Goal: Information Seeking & Learning: Learn about a topic

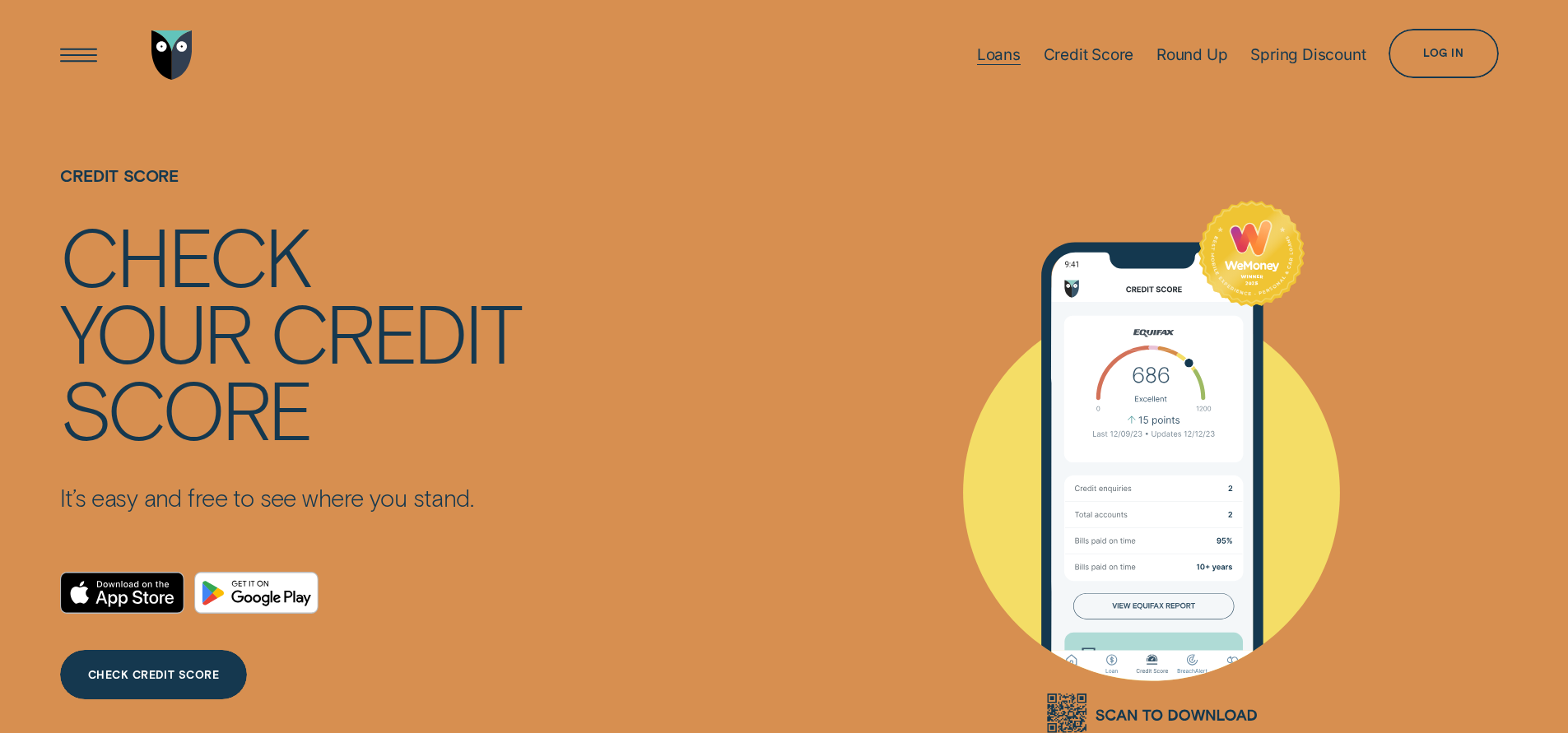
click at [1008, 53] on div "Loans" at bounding box center [998, 54] width 43 height 19
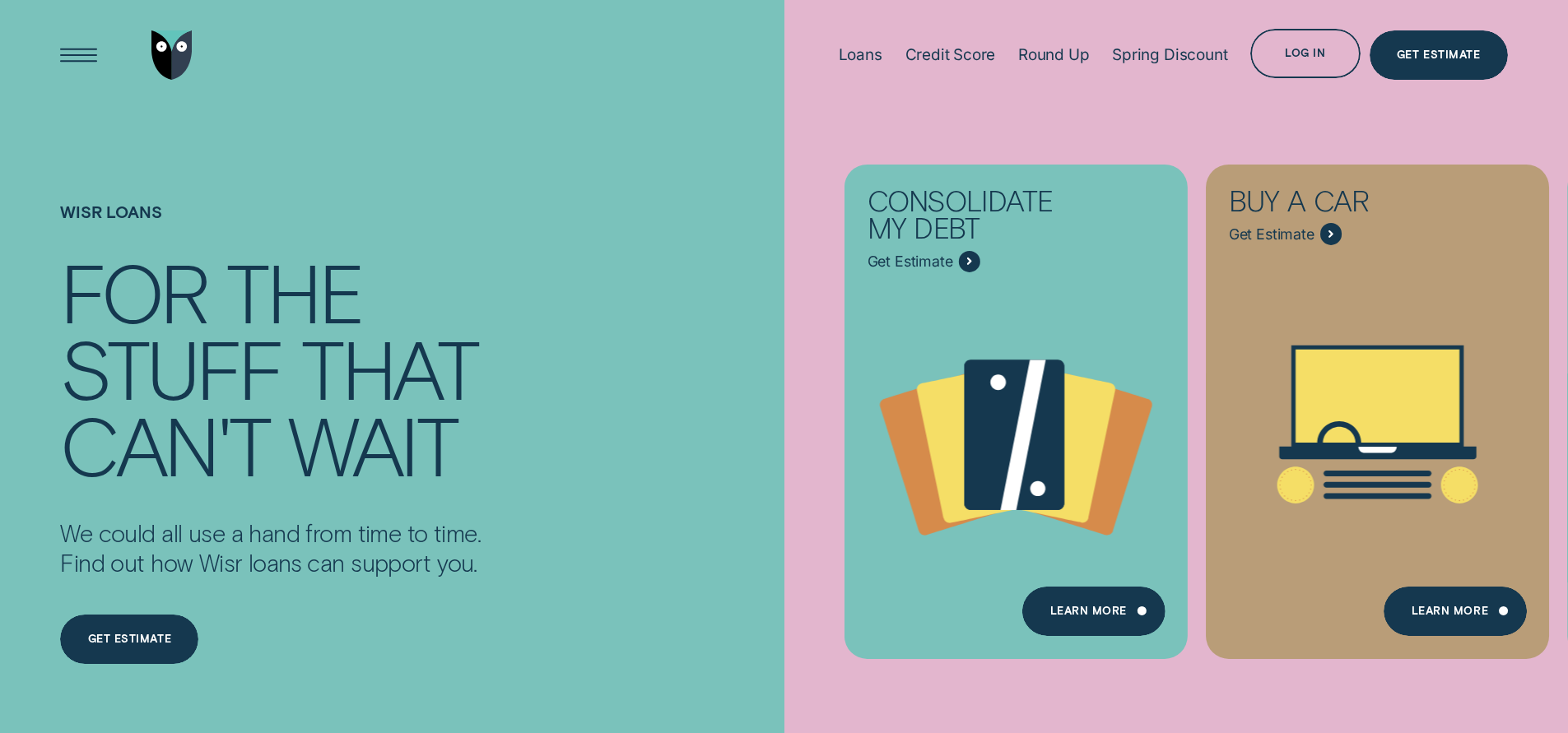
click at [729, 409] on div "Wisr loans For the stuff that can't wait We could all use a hand from time to t…" at bounding box center [784, 466] width 1466 height 713
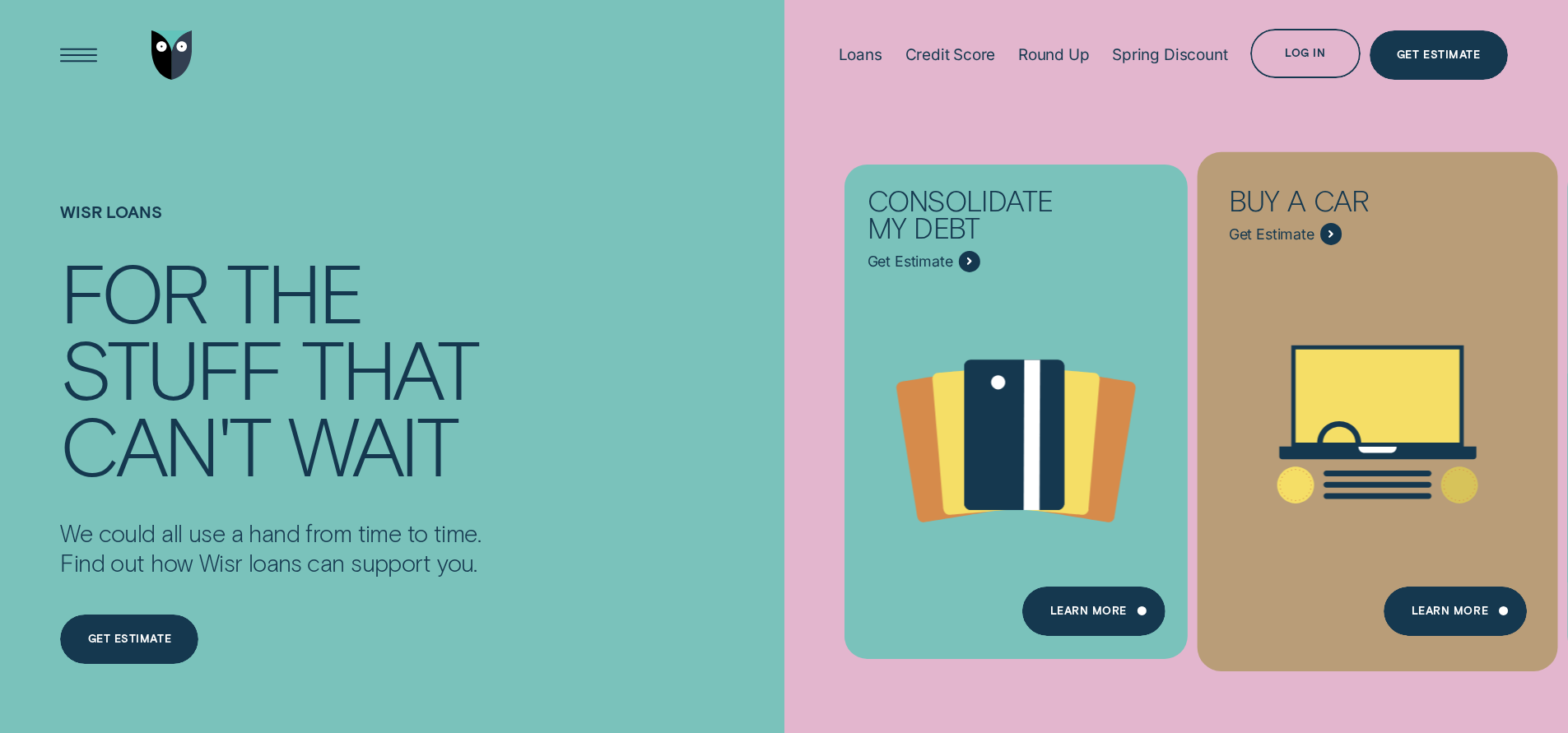
click at [1332, 229] on div "Buy a car - Learn more" at bounding box center [1331, 234] width 22 height 22
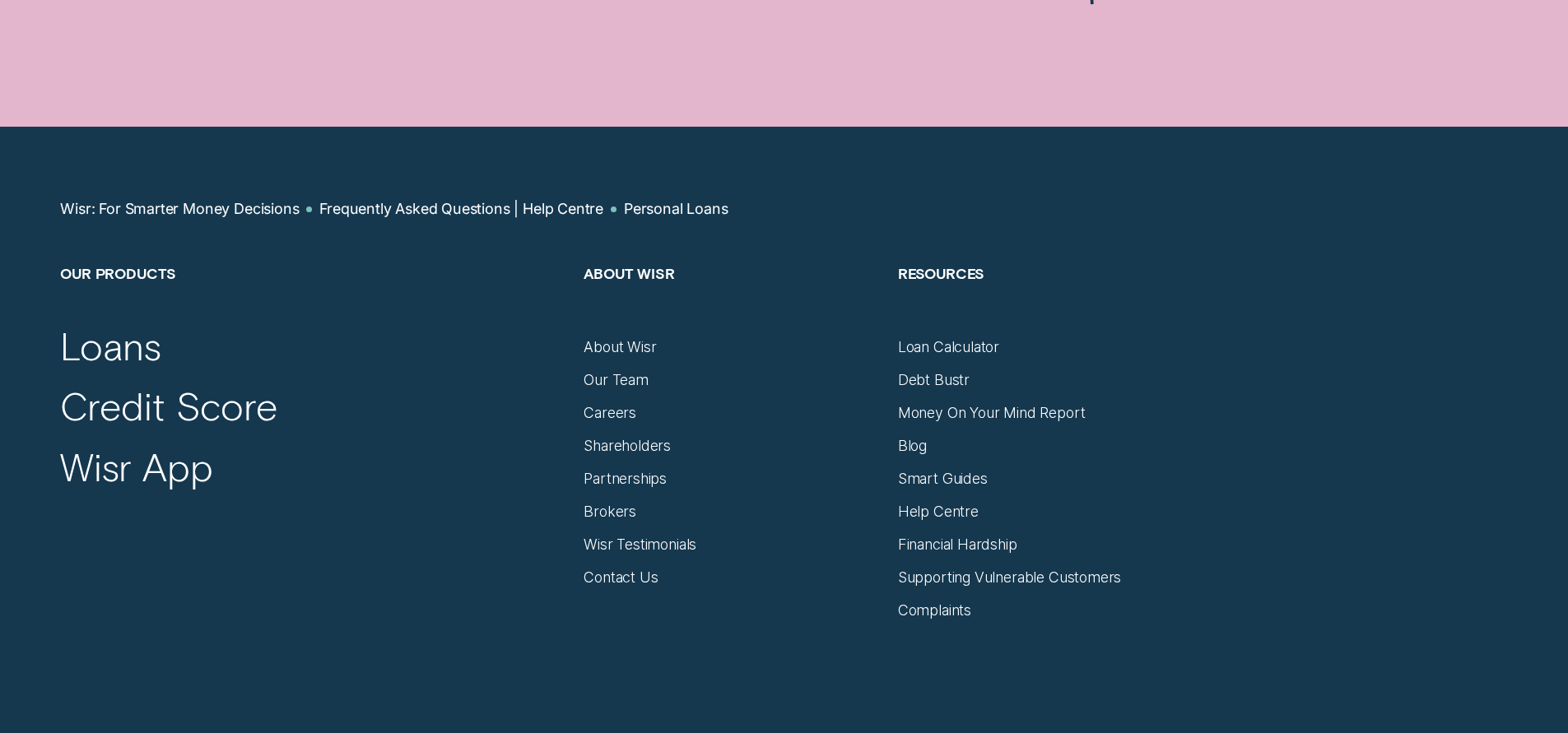
scroll to position [1891, 0]
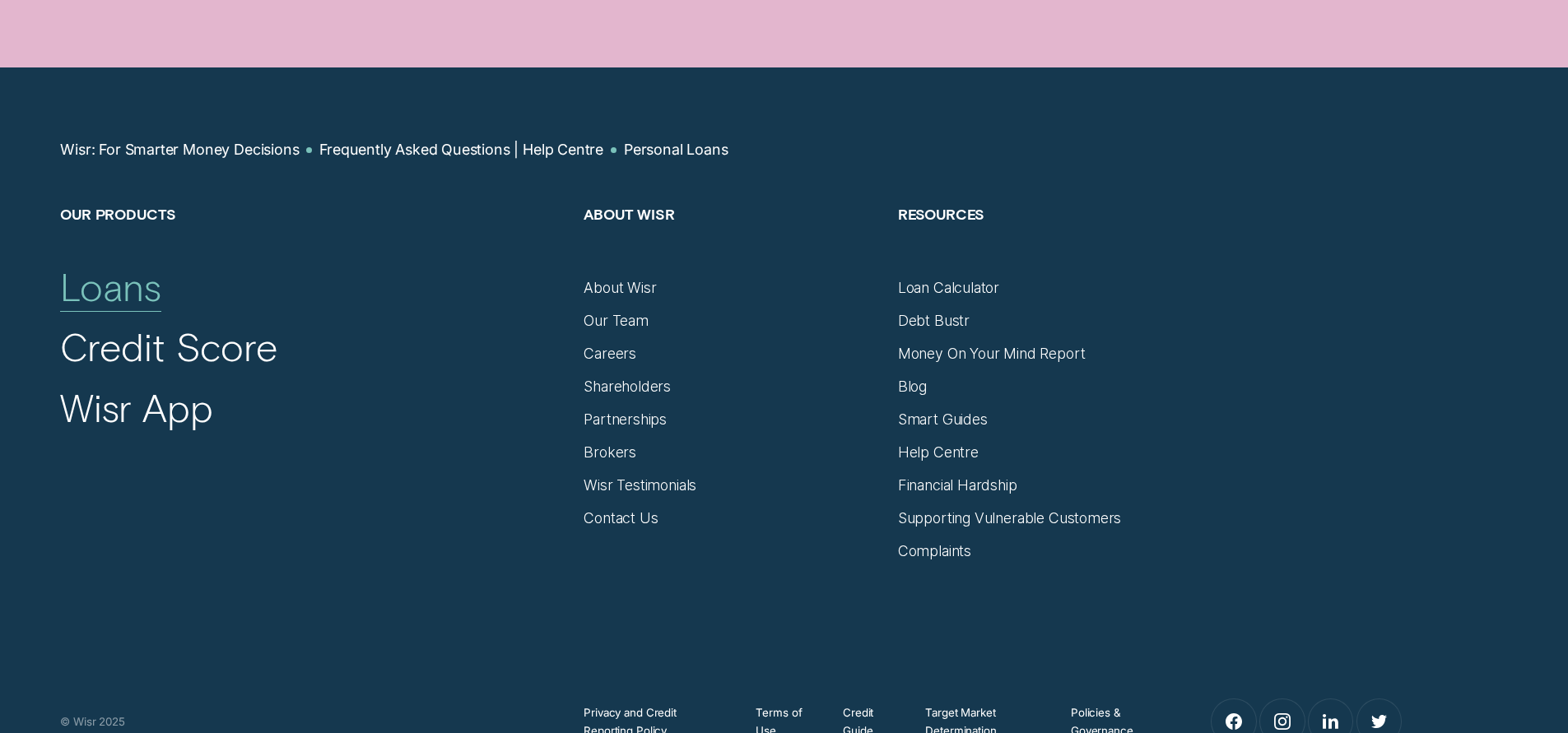
click at [142, 295] on div "Loans" at bounding box center [109, 288] width 100 height 48
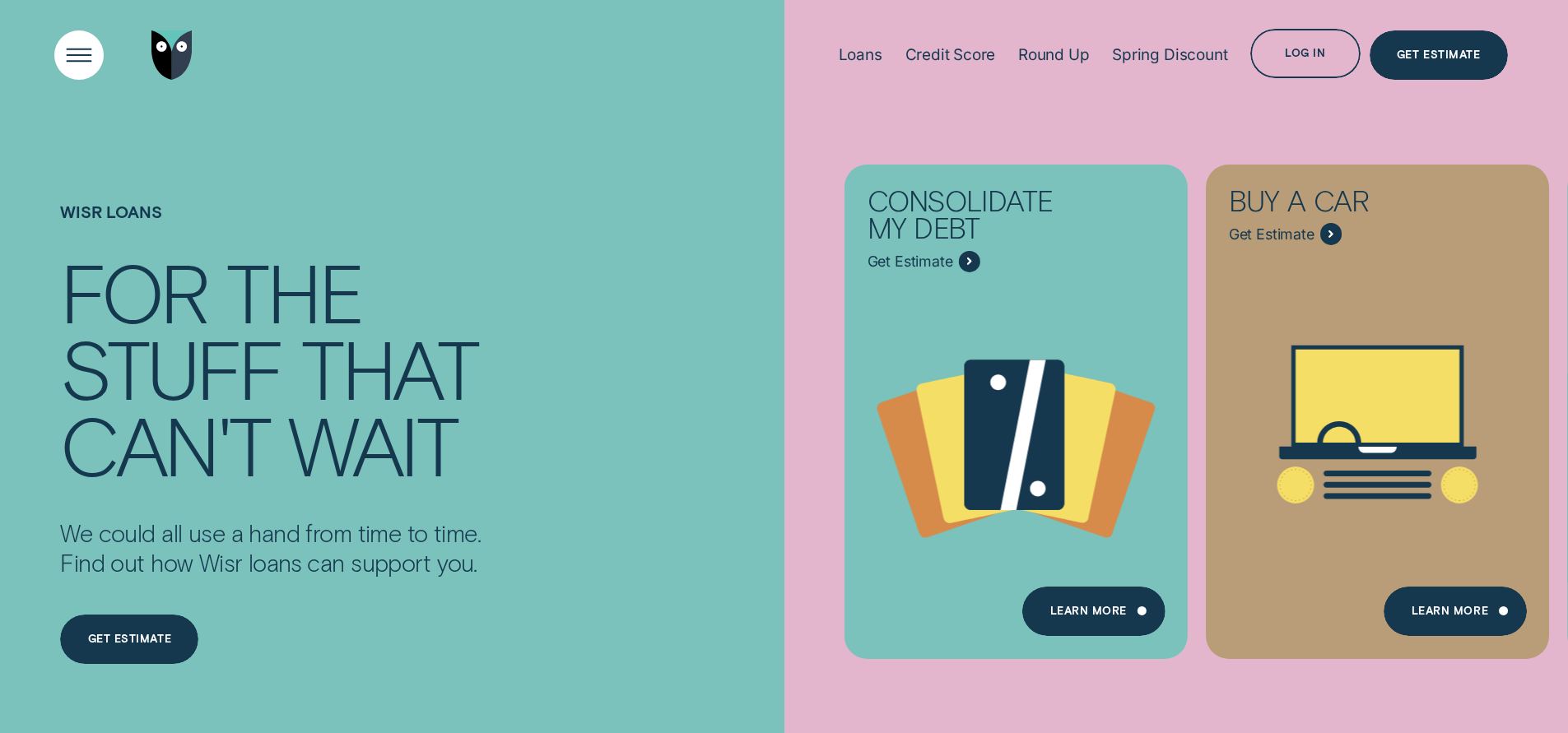
click at [83, 51] on div "Open Menu" at bounding box center [78, 54] width 70 height 70
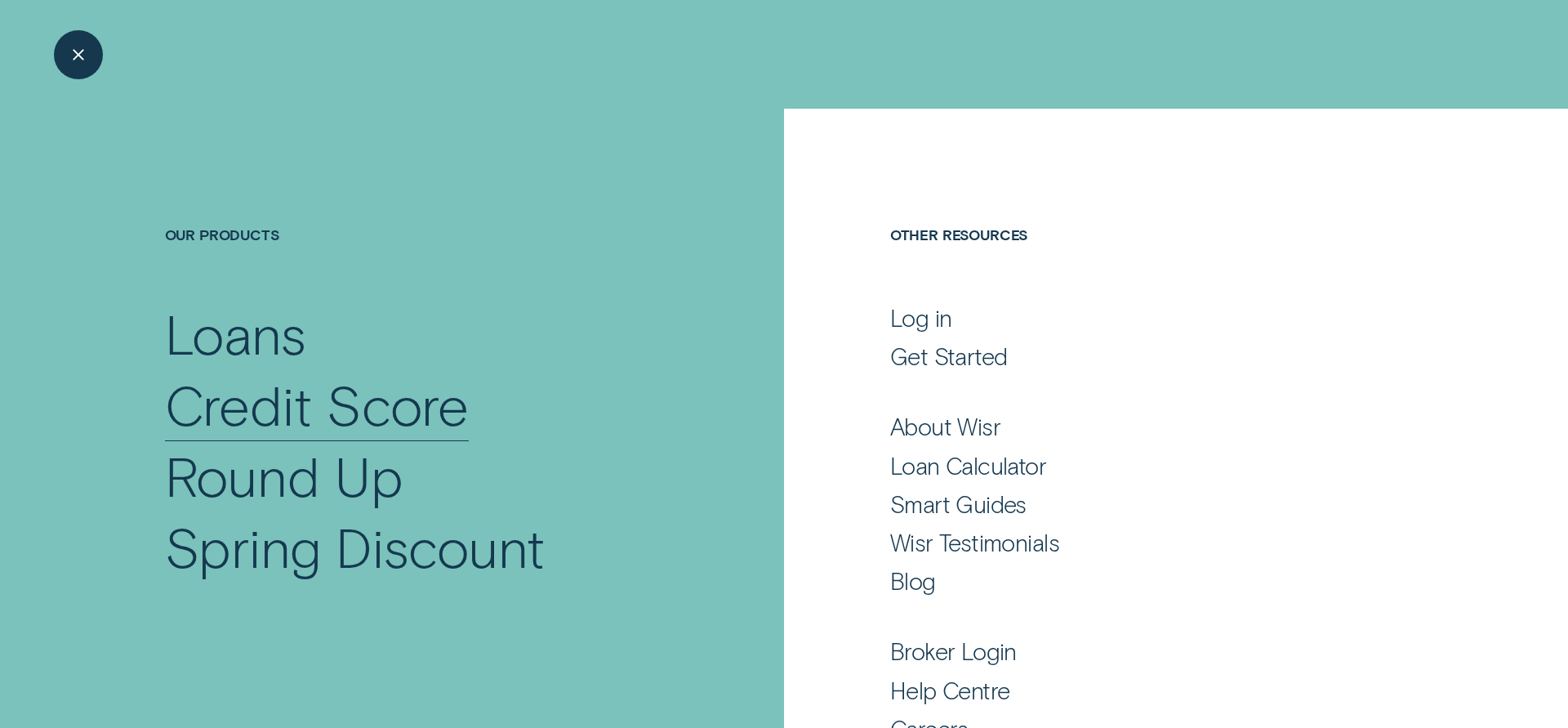
click at [345, 397] on div "Credit Score" at bounding box center [317, 405] width 305 height 71
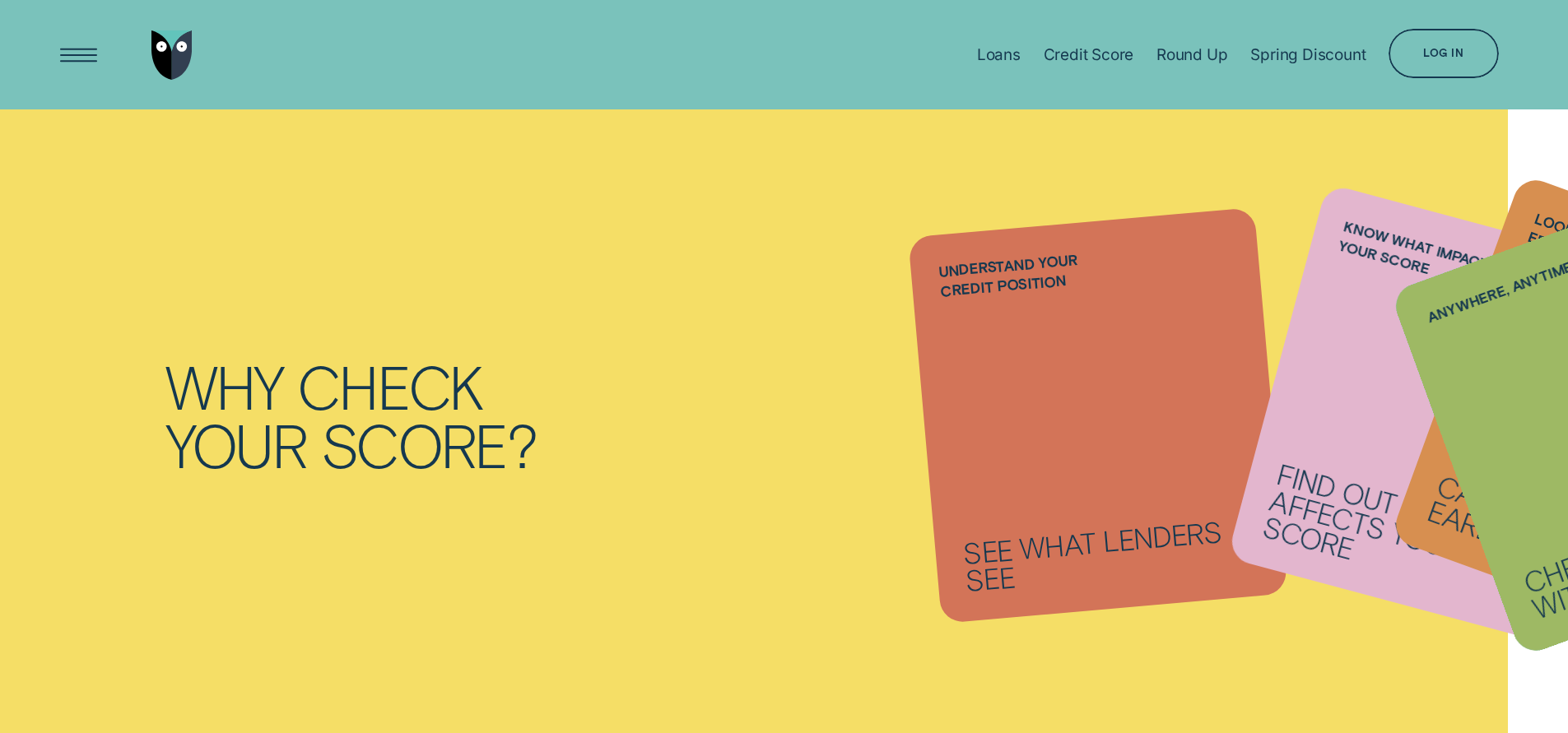
scroll to position [1398, 0]
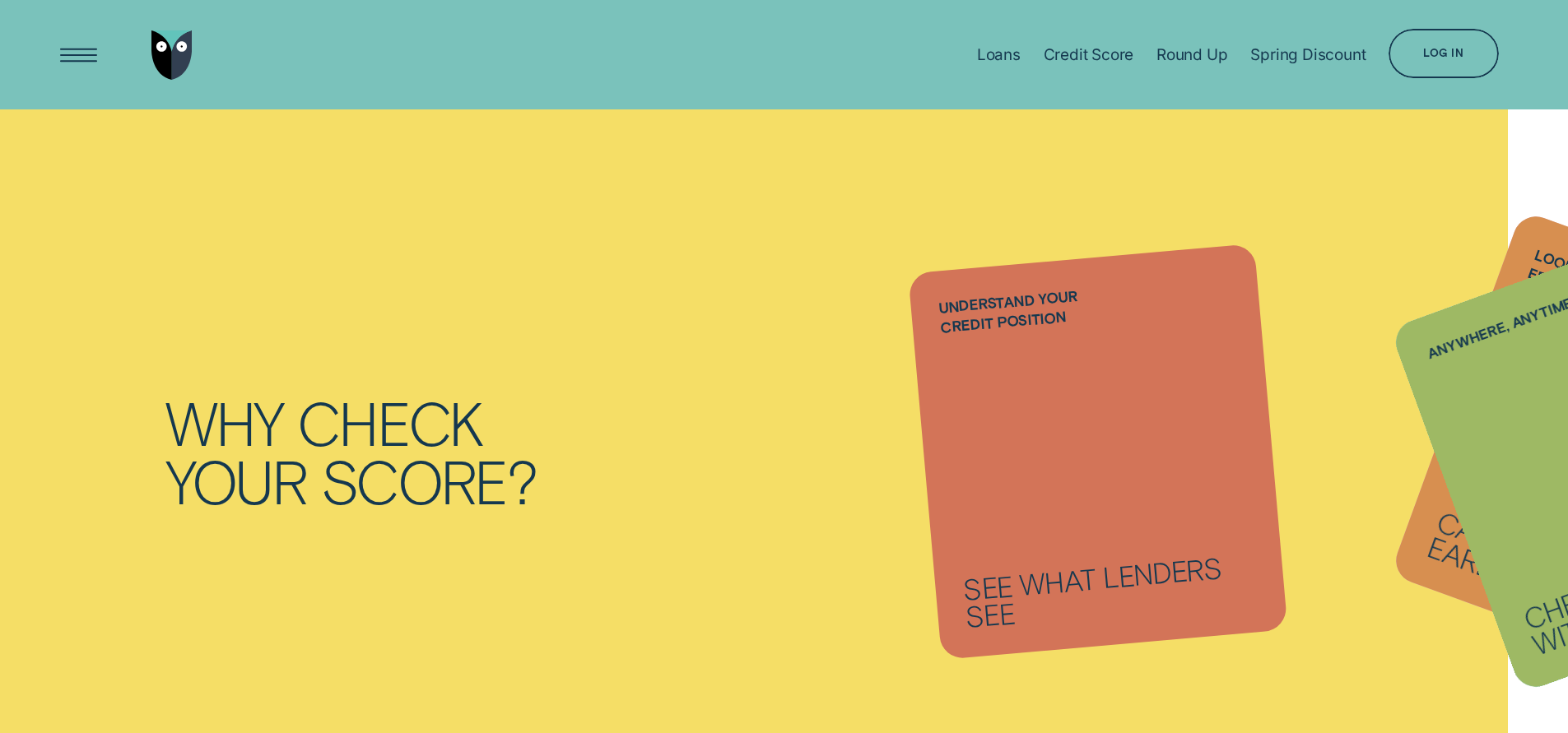
click at [1065, 523] on li "Anywhere, anytime Check your score with Wisr App" at bounding box center [1097, 451] width 347 height 388
click at [1073, 585] on li "Anywhere, anytime Check your score with Wisr App" at bounding box center [1097, 451] width 347 height 388
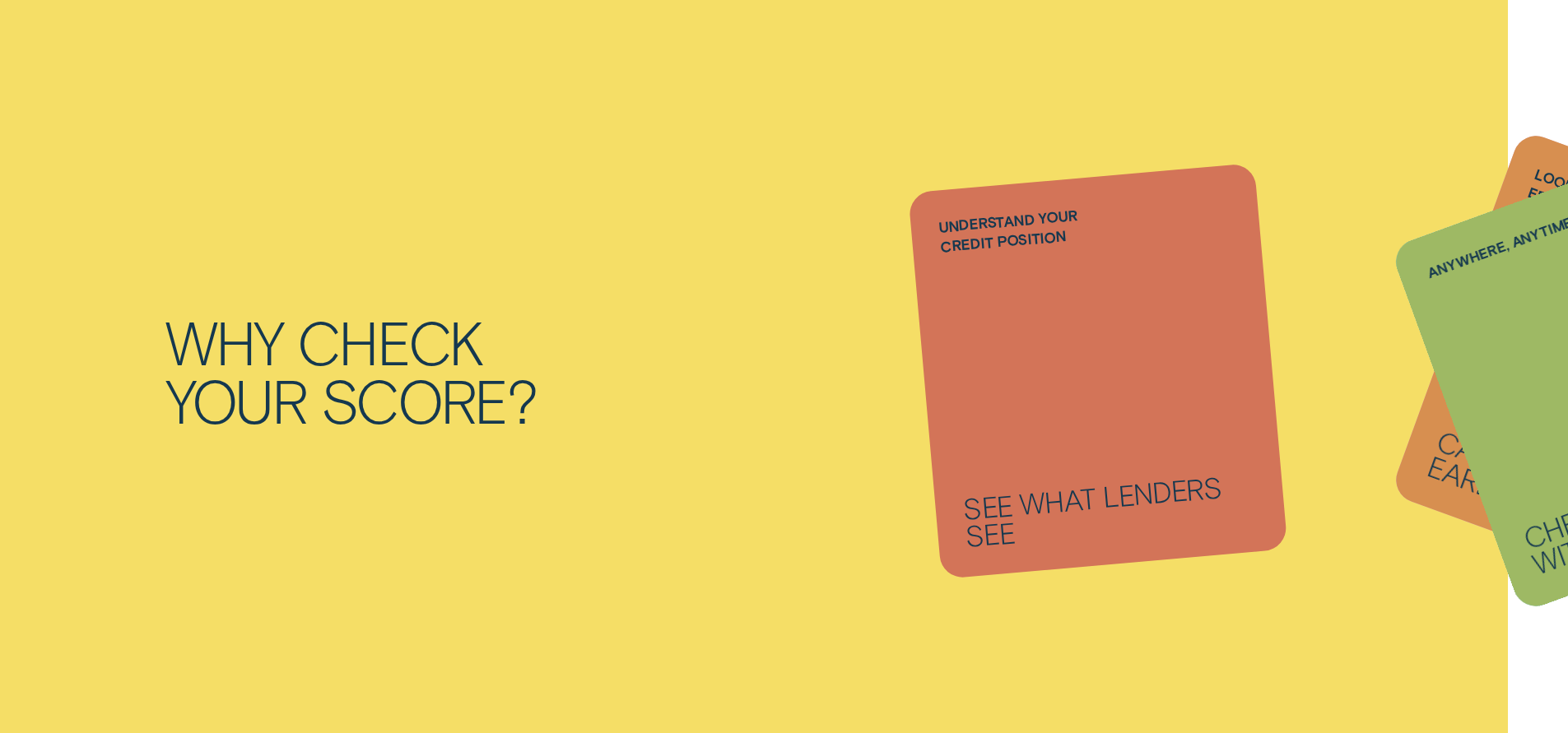
scroll to position [1481, 0]
click at [1117, 378] on li "Anywhere, anytime Check your score with Wisr App" at bounding box center [1097, 369] width 347 height 388
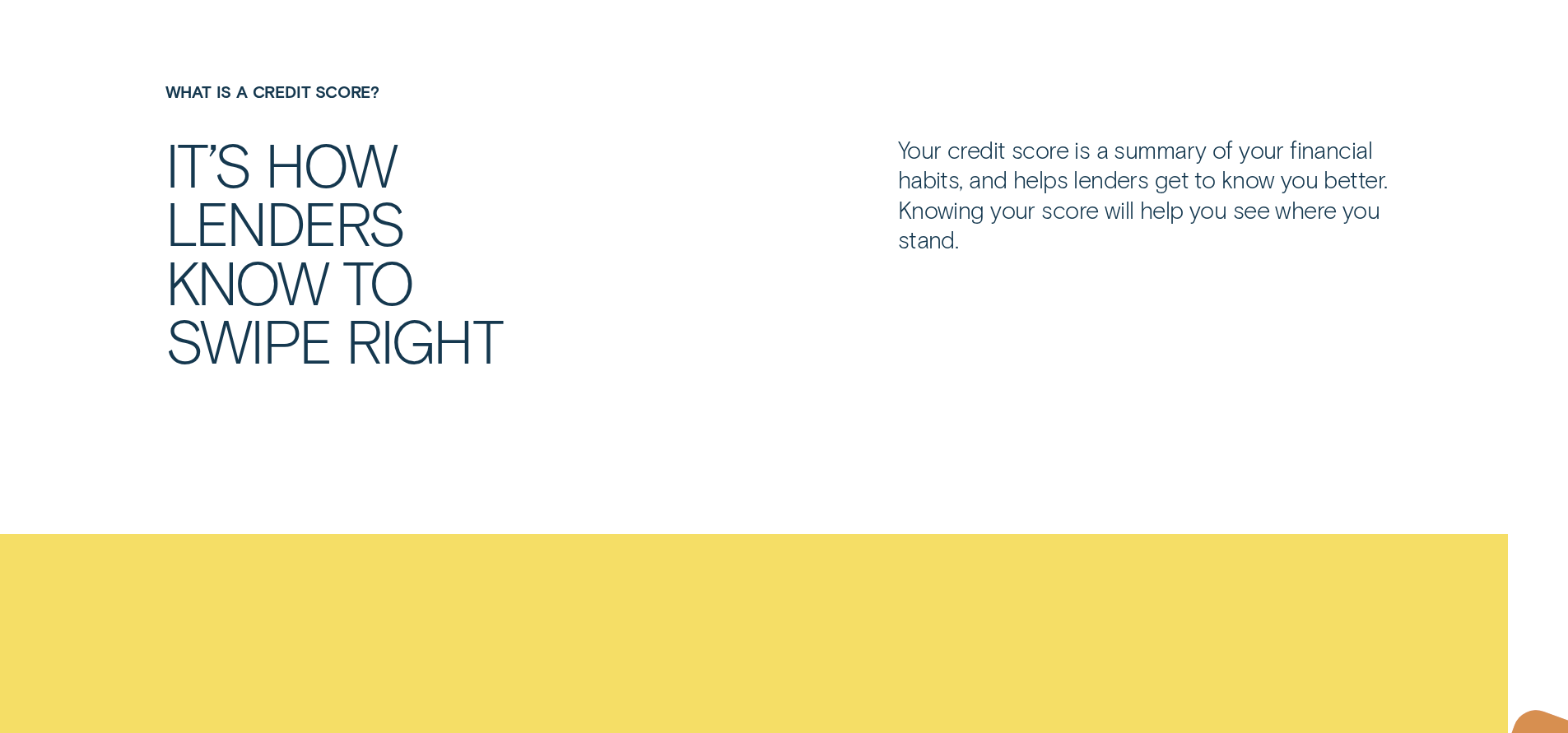
scroll to position [547, 0]
